Goal: Information Seeking & Learning: Learn about a topic

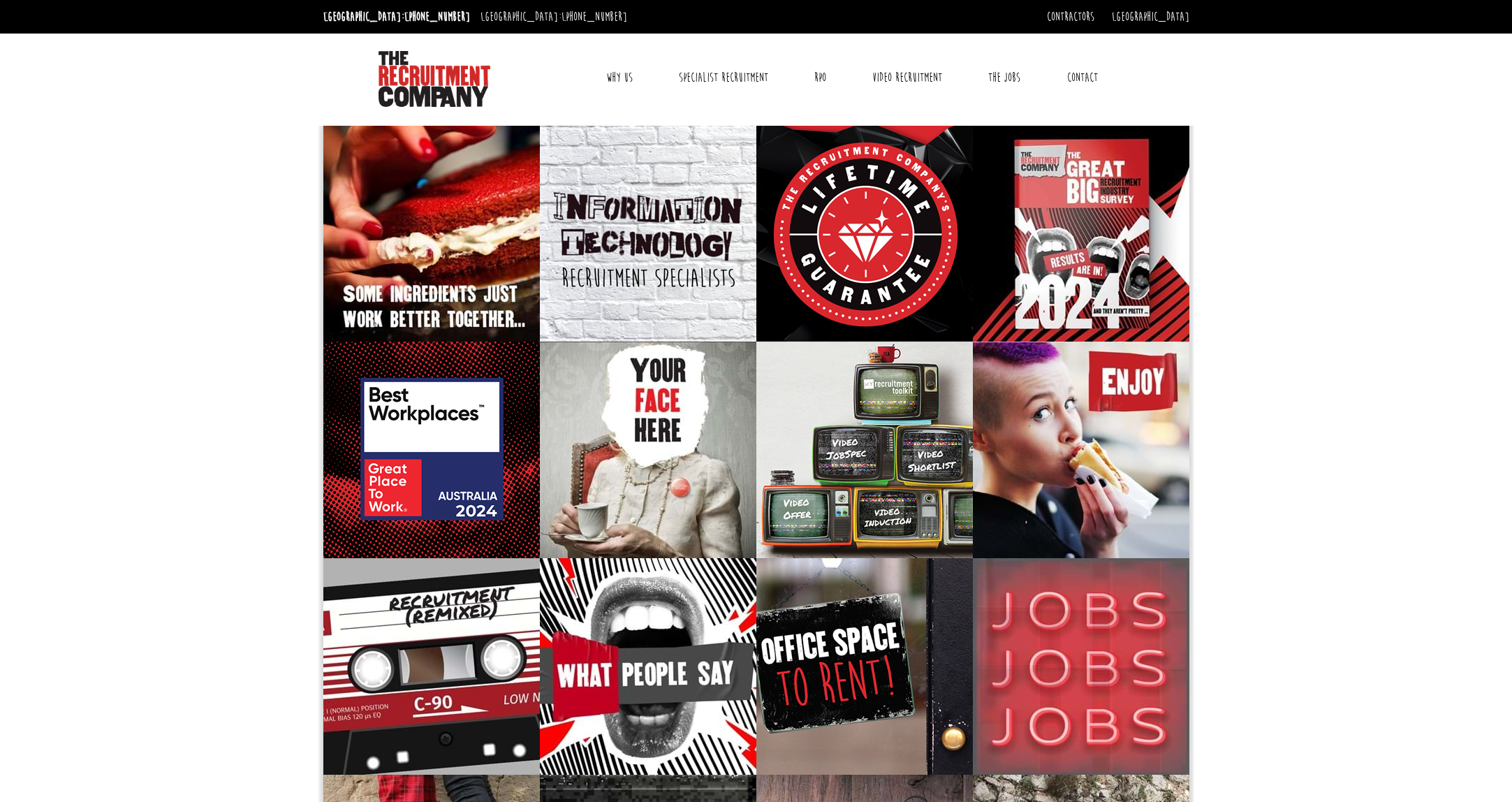
scroll to position [9, 0]
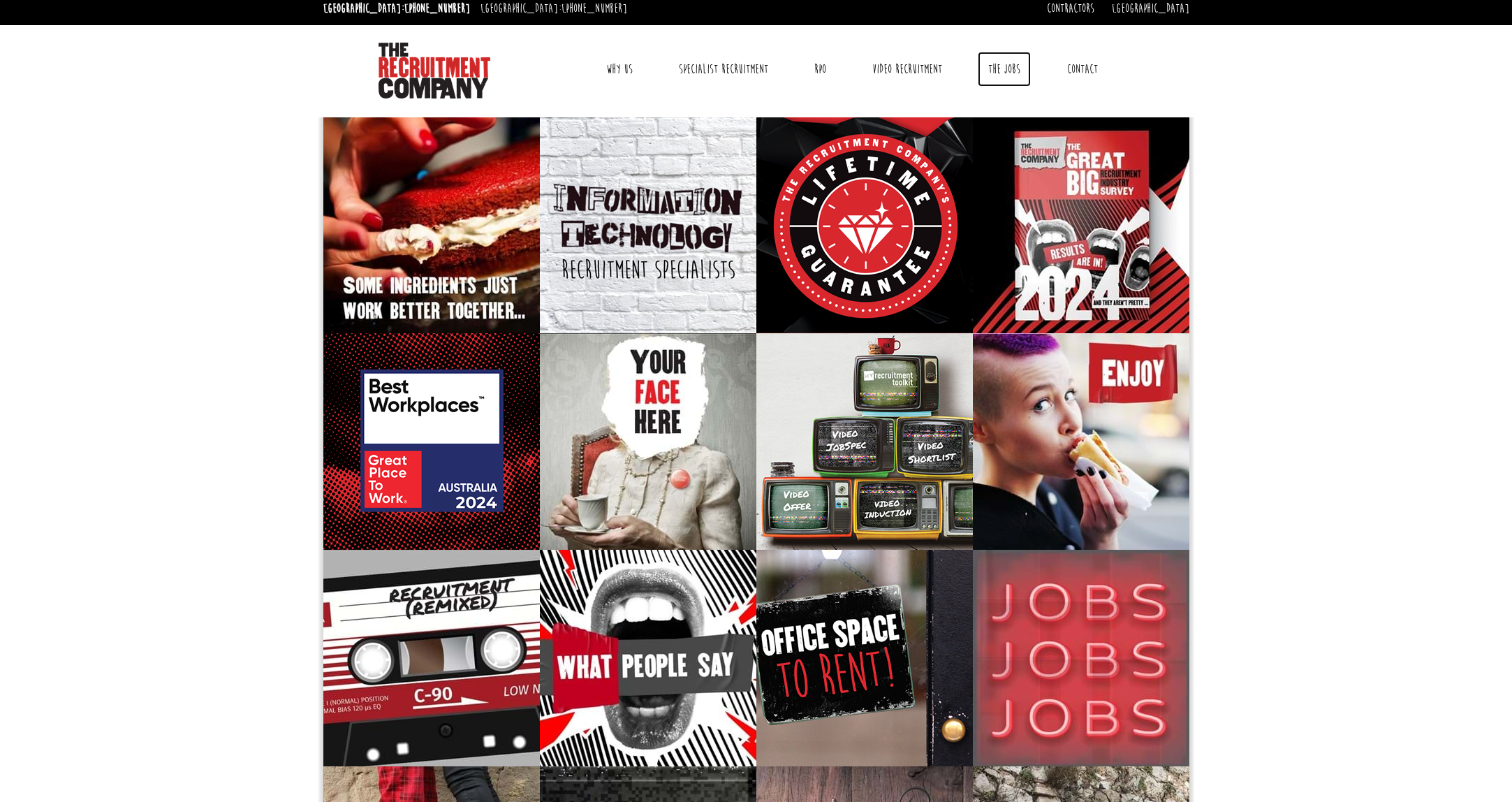
click at [1010, 71] on link "The Jobs" at bounding box center [1004, 69] width 53 height 35
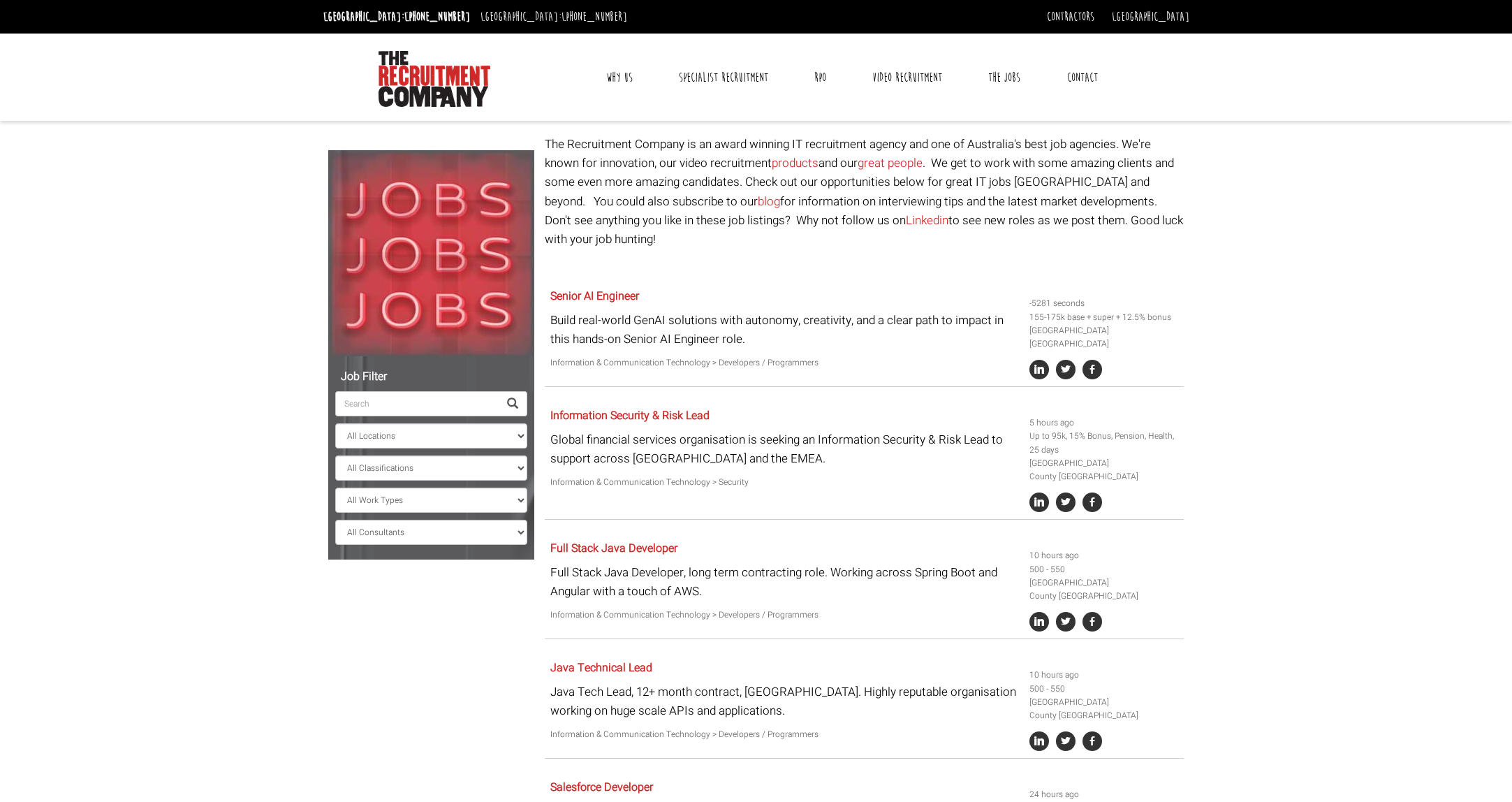
click at [375, 399] on input "search" at bounding box center [416, 403] width 163 height 25
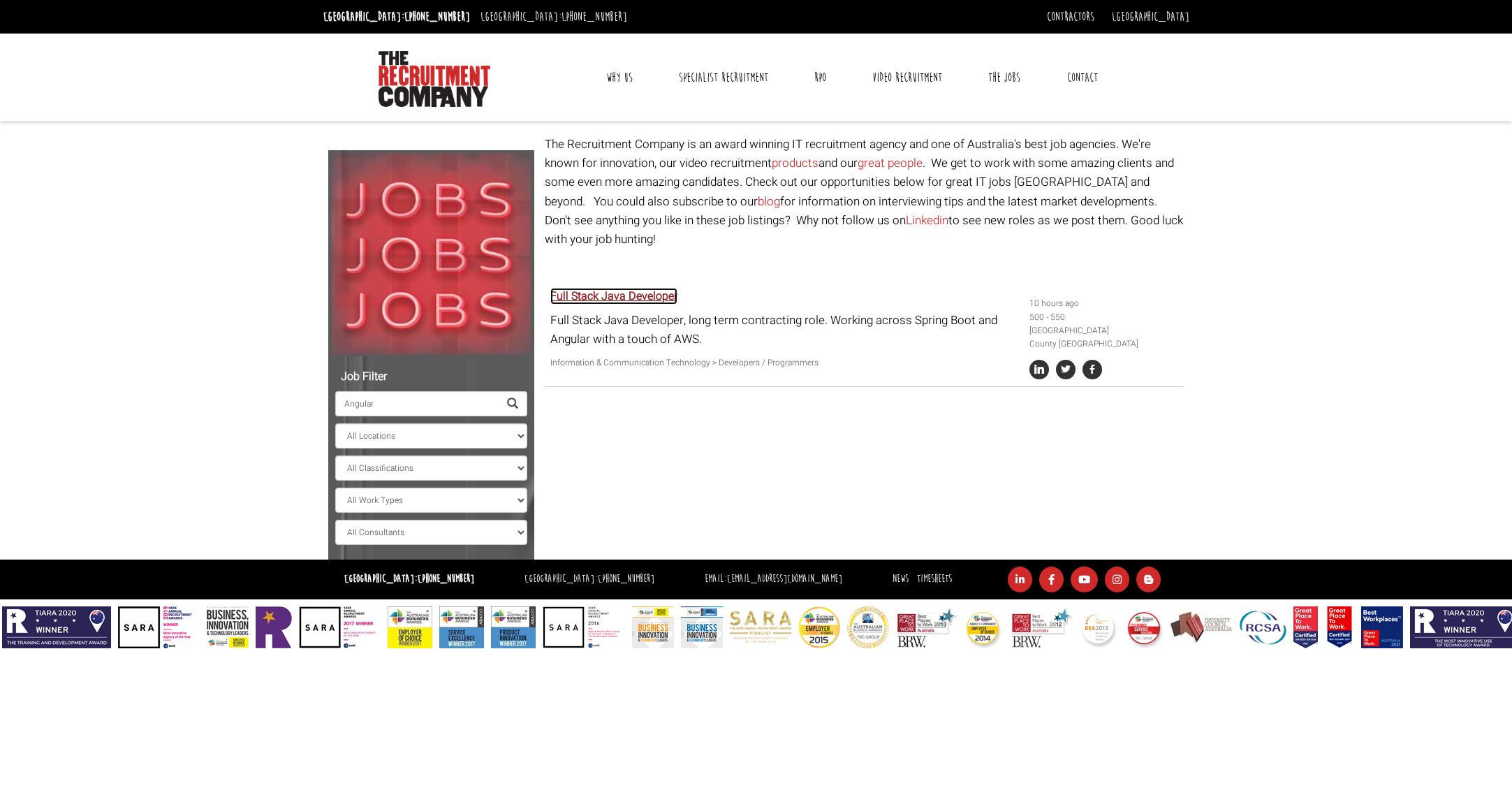
click at [612, 288] on link "Full Stack Java Developer" at bounding box center [613, 297] width 127 height 17
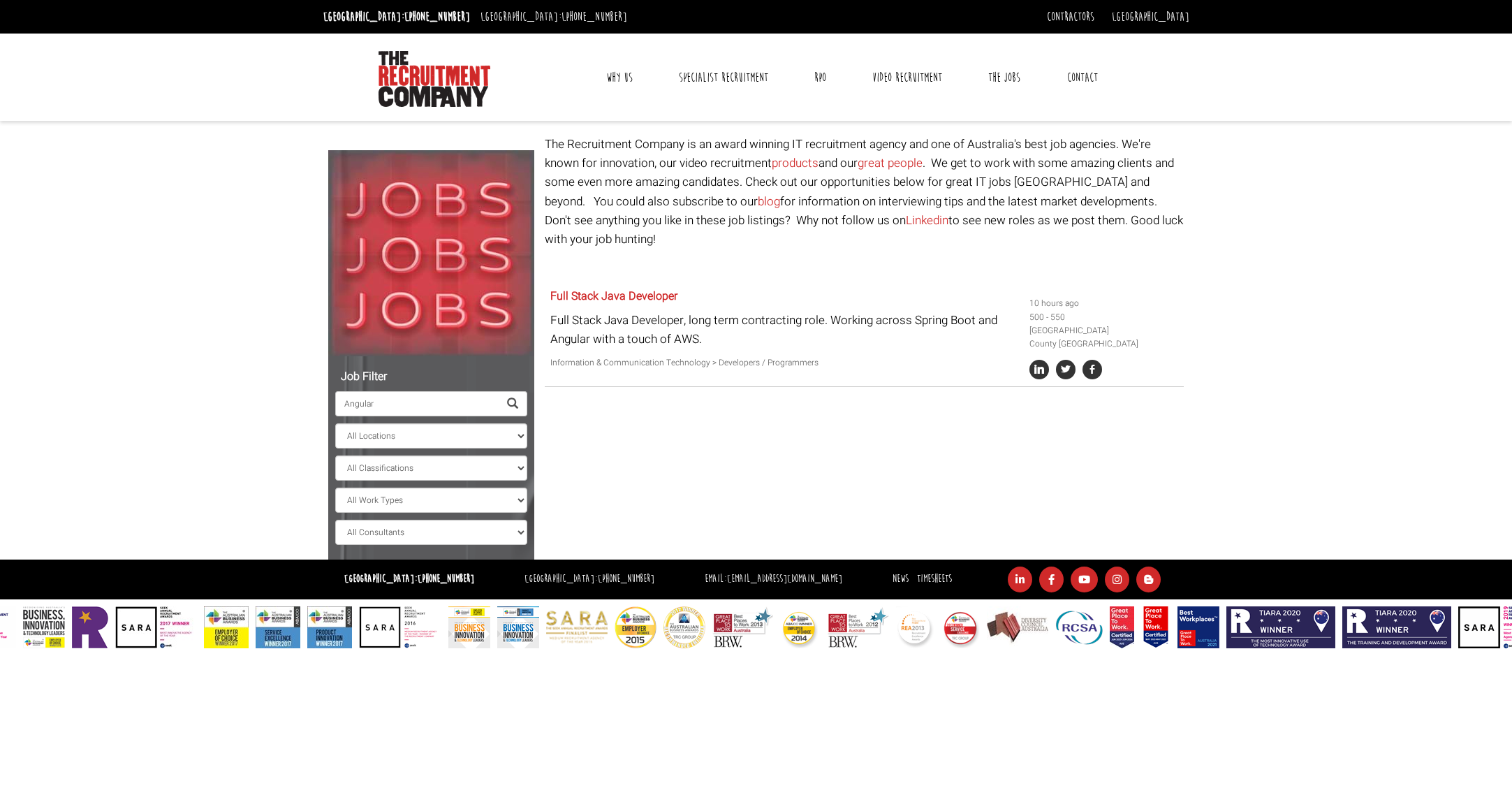
drag, startPoint x: 380, startPoint y: 405, endPoint x: 308, endPoint y: 401, distance: 72.1
click at [308, 401] on body "[GEOGRAPHIC_DATA]: [PHONE_NUMBER] [GEOGRAPHIC_DATA]: [PHONE_NUMBER] Contractors…" at bounding box center [756, 324] width 1512 height 649
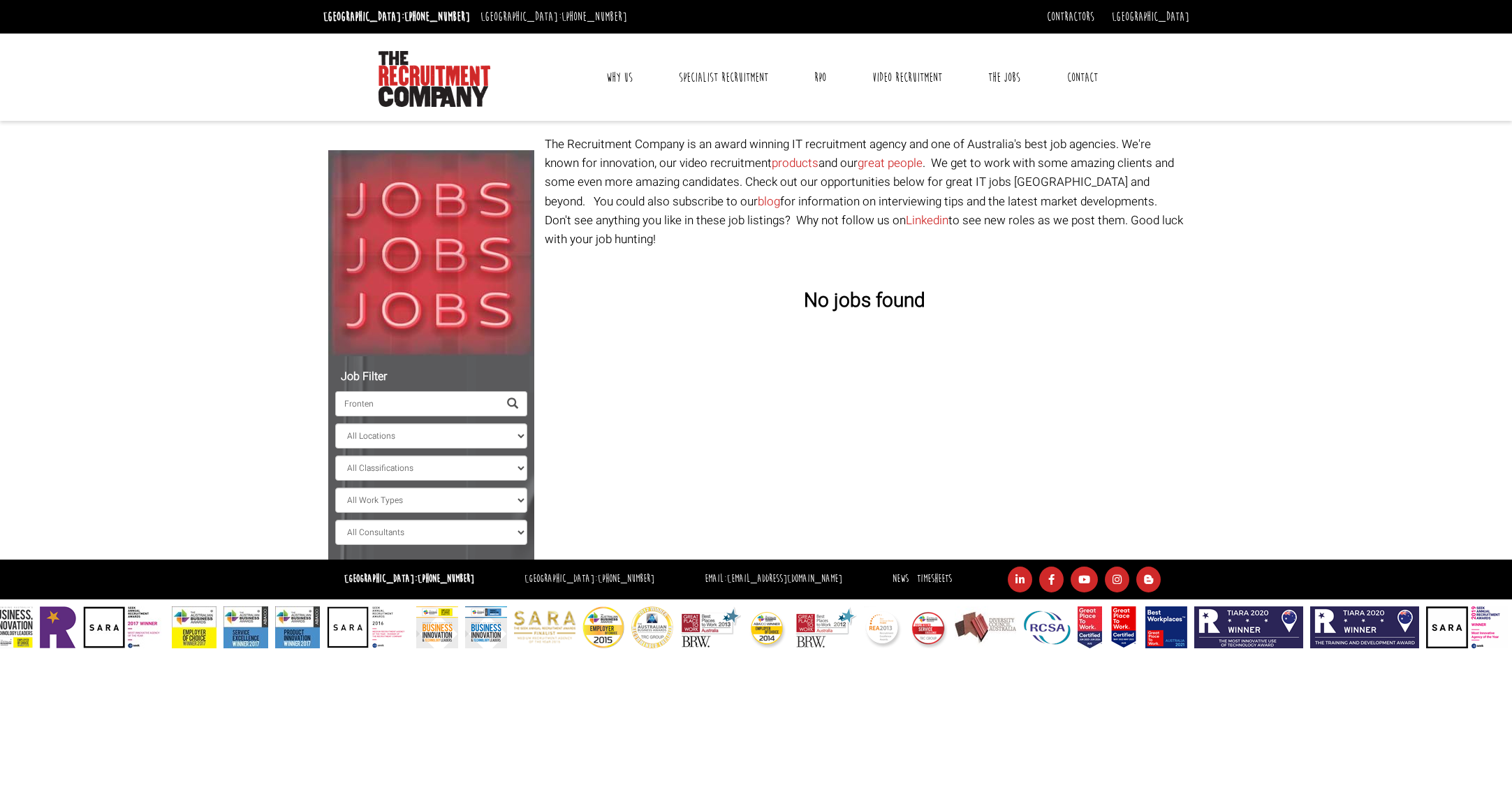
type input "Frontend"
